Goal: Task Accomplishment & Management: Complete application form

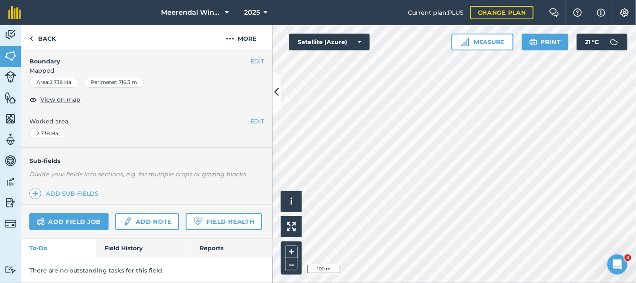
scroll to position [146, 0]
click at [75, 213] on link "Add field job" at bounding box center [68, 221] width 79 height 17
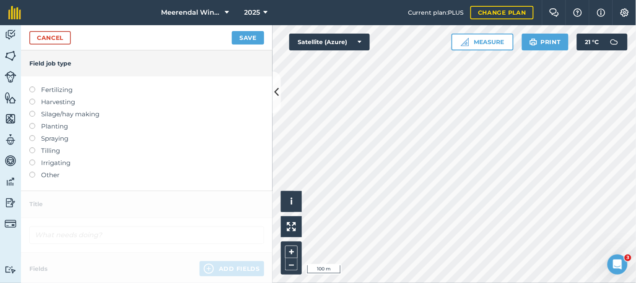
click at [32, 135] on label at bounding box center [35, 135] width 12 height 0
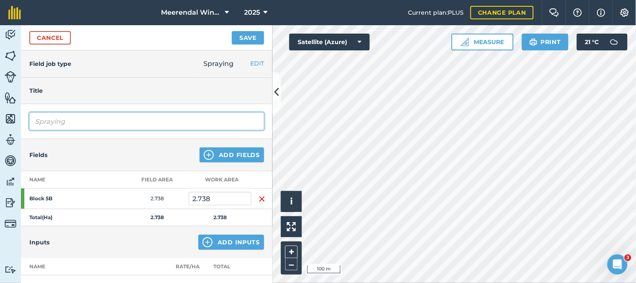
click at [52, 122] on input "Spraying" at bounding box center [146, 121] width 235 height 18
click at [65, 120] on input "Spraying" at bounding box center [146, 121] width 235 height 18
type input "S"
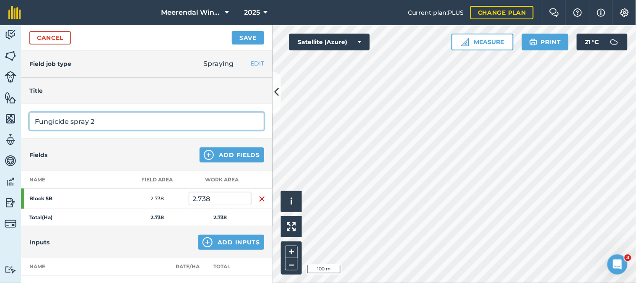
type input "Fungicide spray 2"
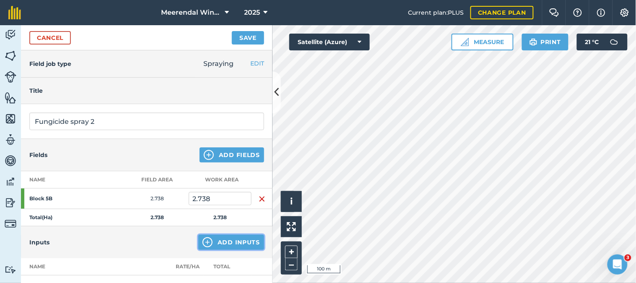
click at [227, 241] on button "Add Inputs" at bounding box center [231, 241] width 66 height 15
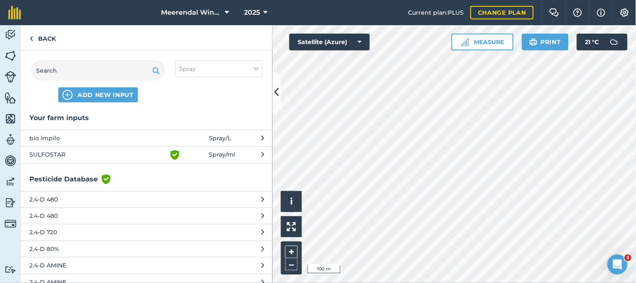
click at [60, 151] on span "SULFOSTAR" at bounding box center [97, 155] width 137 height 10
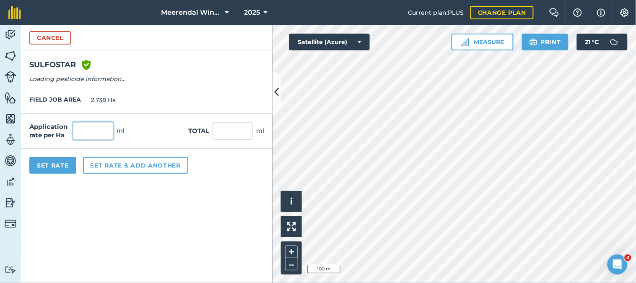
click at [101, 129] on input "text" at bounding box center [93, 131] width 40 height 18
type input "0"
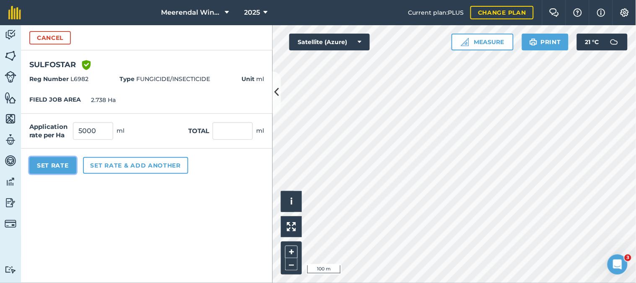
type input "5,000"
type input "13,690"
click at [60, 163] on button "Set Rate" at bounding box center [52, 165] width 47 height 17
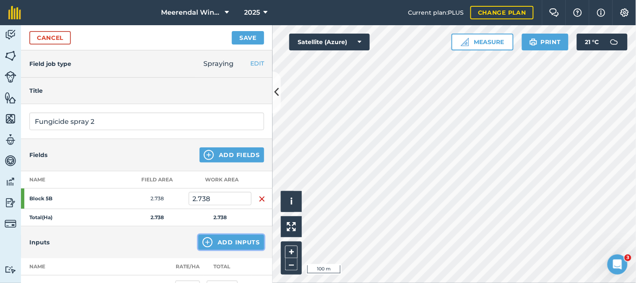
click at [228, 240] on button "Add Inputs" at bounding box center [231, 241] width 66 height 15
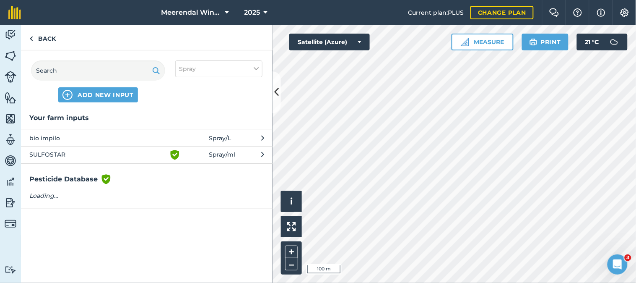
click at [51, 135] on span "bio impilo" at bounding box center [97, 137] width 137 height 9
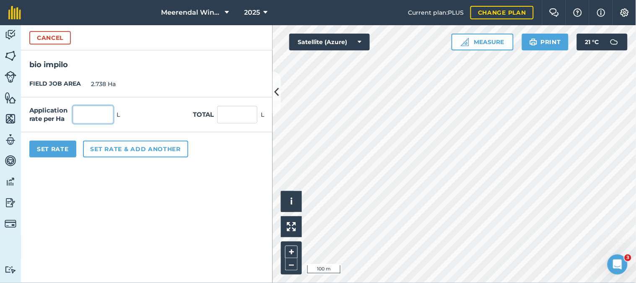
click at [99, 115] on input "text" at bounding box center [93, 115] width 40 height 18
type input "1"
type input "2.738"
click at [63, 148] on button "Set Rate" at bounding box center [52, 148] width 47 height 17
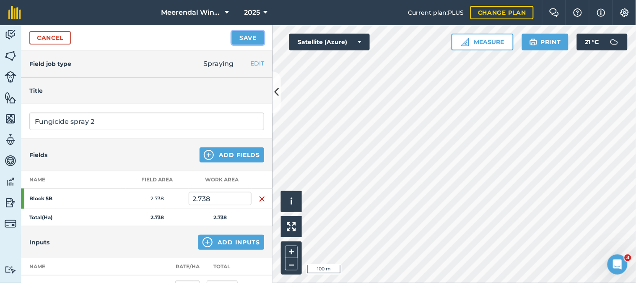
click at [247, 38] on button "Save" at bounding box center [248, 37] width 32 height 13
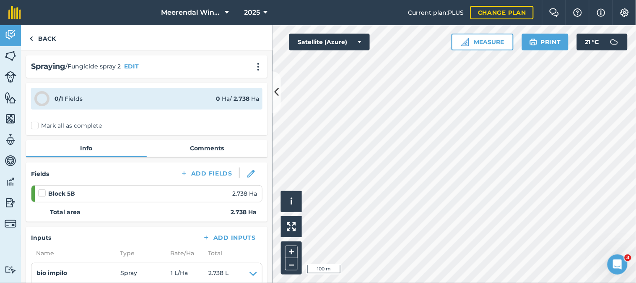
click at [43, 189] on label at bounding box center [43, 189] width 10 height 0
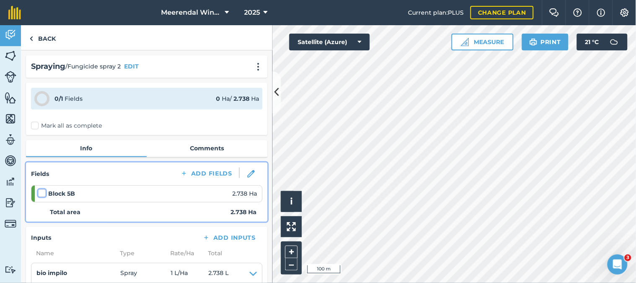
click at [43, 191] on input "checkbox" at bounding box center [40, 191] width 5 height 5
checkbox input "false"
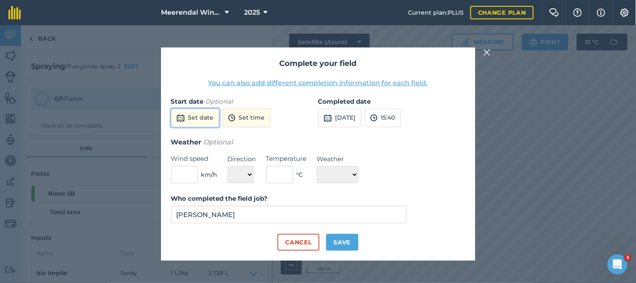
click at [203, 116] on button "Set date" at bounding box center [195, 118] width 48 height 18
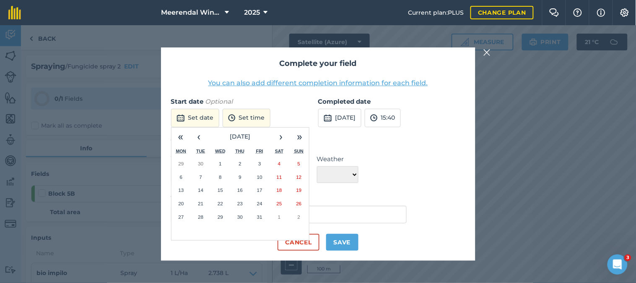
click at [182, 187] on abbr "13" at bounding box center [180, 189] width 5 height 5
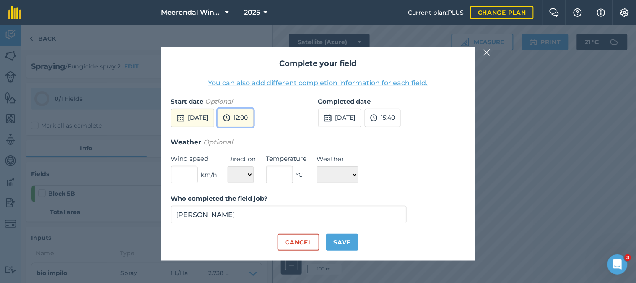
click at [254, 112] on button "12:00" at bounding box center [236, 118] width 36 height 18
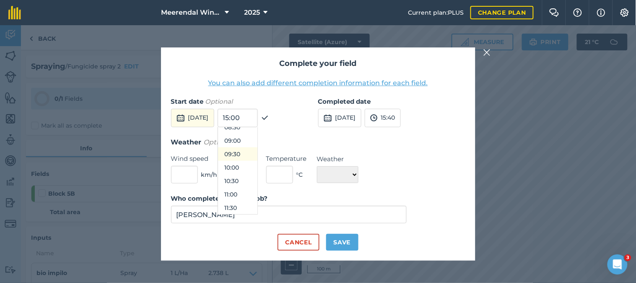
scroll to position [189, 0]
click at [254, 161] on button "08:00" at bounding box center [237, 159] width 39 height 13
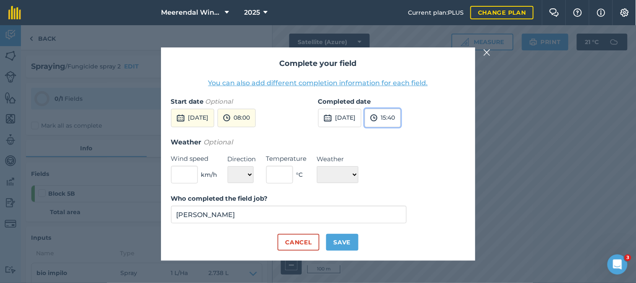
click at [401, 117] on button "15:40" at bounding box center [383, 118] width 36 height 18
click at [401, 166] on button "10:30" at bounding box center [384, 166] width 39 height 13
click at [401, 117] on button "10:30" at bounding box center [383, 118] width 36 height 18
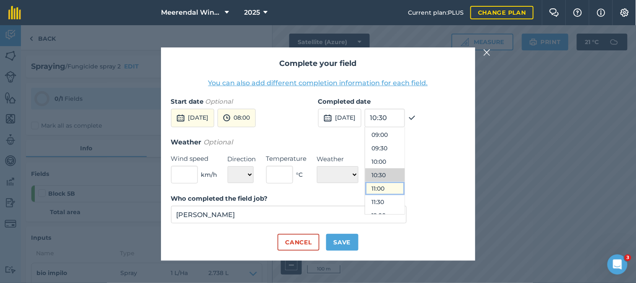
click at [398, 189] on button "11:00" at bounding box center [384, 188] width 39 height 13
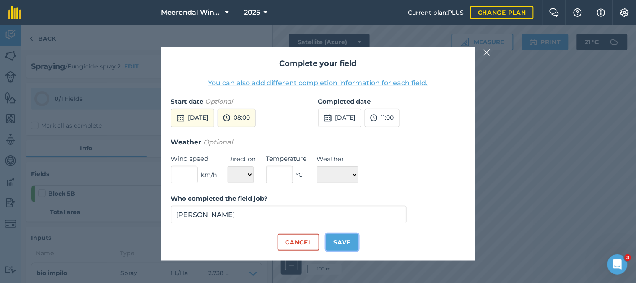
click at [344, 242] on button "Save" at bounding box center [342, 242] width 32 height 17
checkbox input "true"
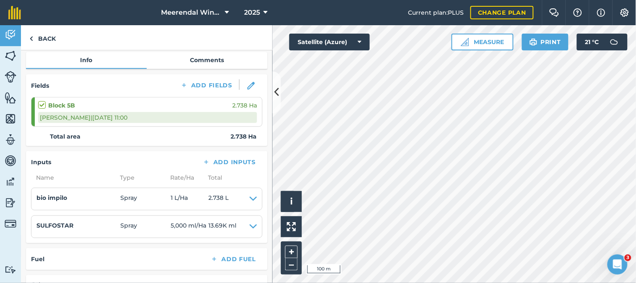
scroll to position [0, 0]
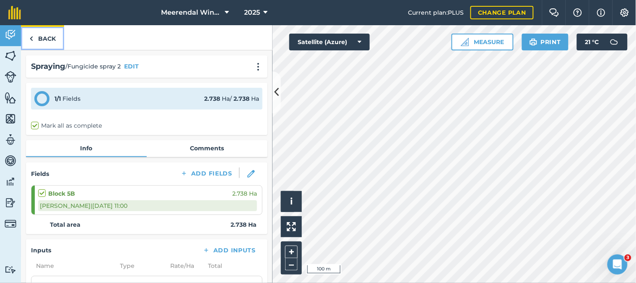
click at [38, 39] on link "Back" at bounding box center [42, 37] width 43 height 25
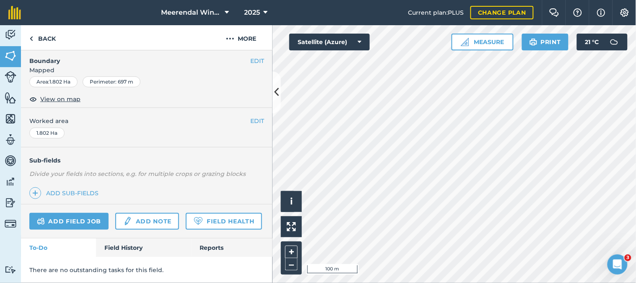
scroll to position [146, 0]
click at [77, 213] on link "Add field job" at bounding box center [68, 221] width 79 height 17
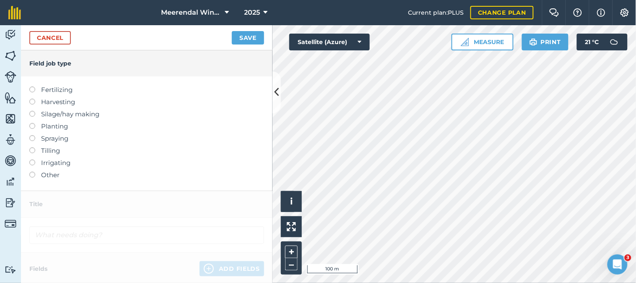
click at [32, 135] on label at bounding box center [35, 135] width 12 height 0
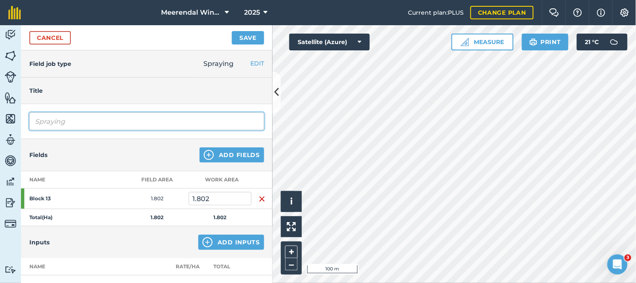
click at [76, 123] on input "Spraying" at bounding box center [146, 121] width 235 height 18
type input "S"
type input "Fungicide spray 2"
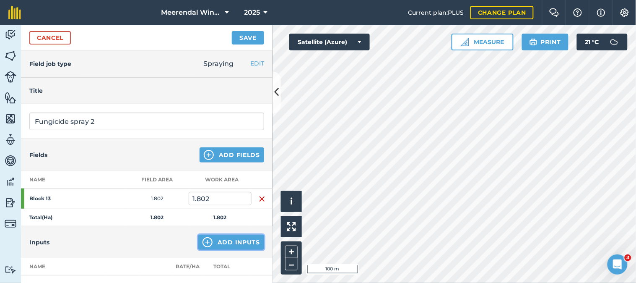
click at [224, 242] on button "Add Inputs" at bounding box center [231, 241] width 66 height 15
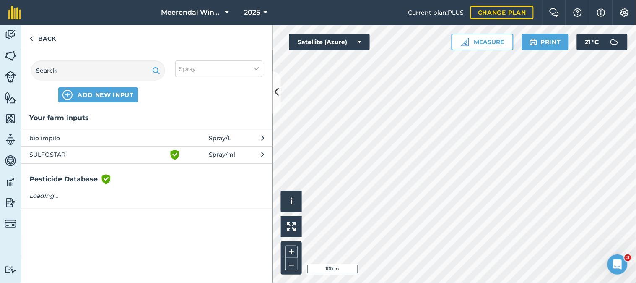
click at [61, 153] on span "SULFOSTAR" at bounding box center [97, 155] width 137 height 10
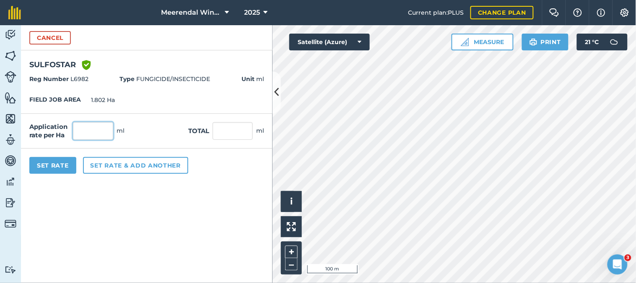
click at [97, 131] on input "text" at bounding box center [93, 131] width 40 height 18
type input "5,000"
type input "9,010"
click at [56, 163] on button "Set Rate" at bounding box center [52, 165] width 47 height 17
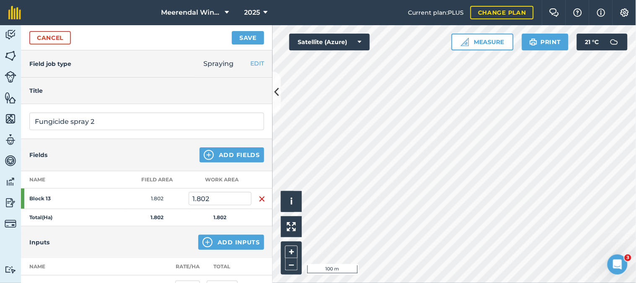
scroll to position [47, 0]
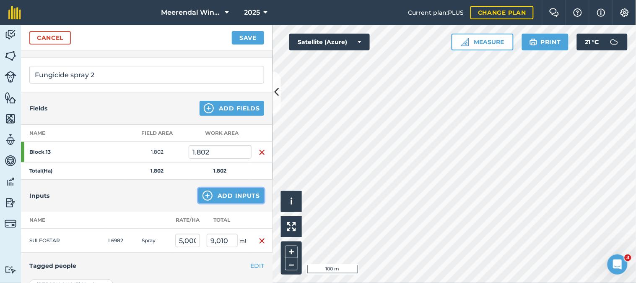
click at [229, 193] on button "Add Inputs" at bounding box center [231, 195] width 66 height 15
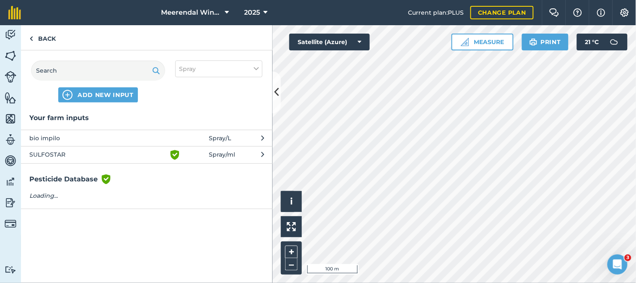
click at [57, 133] on span "bio impilo" at bounding box center [97, 137] width 137 height 9
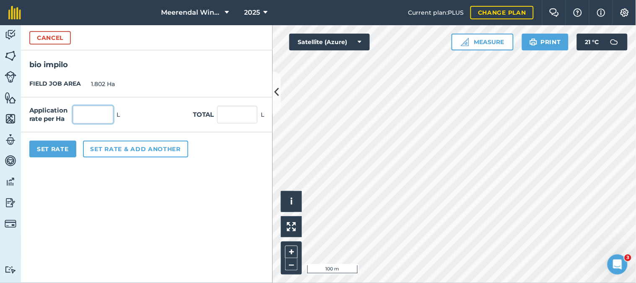
click at [99, 113] on input "text" at bounding box center [93, 115] width 40 height 18
type input "1"
type input "1.802"
click at [57, 148] on button "Set Rate" at bounding box center [52, 148] width 47 height 17
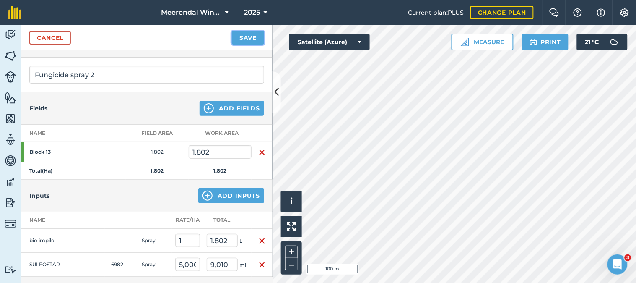
click at [253, 37] on button "Save" at bounding box center [248, 37] width 32 height 13
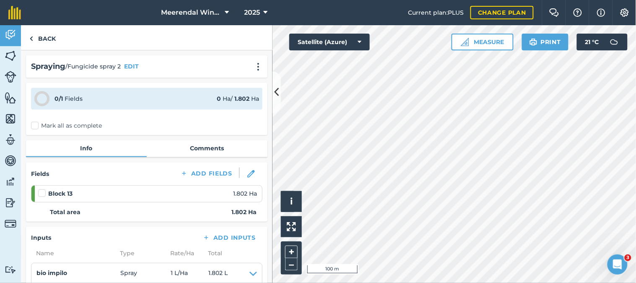
click at [42, 189] on label at bounding box center [43, 189] width 10 height 0
click at [42, 190] on input "checkbox" at bounding box center [40, 191] width 5 height 5
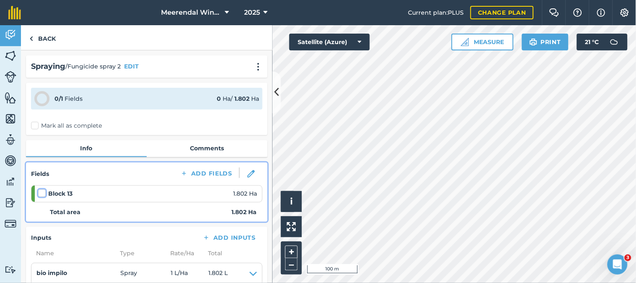
checkbox input "false"
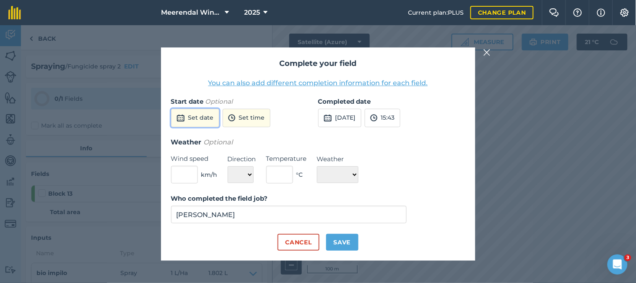
click at [197, 117] on button "Set date" at bounding box center [195, 118] width 48 height 18
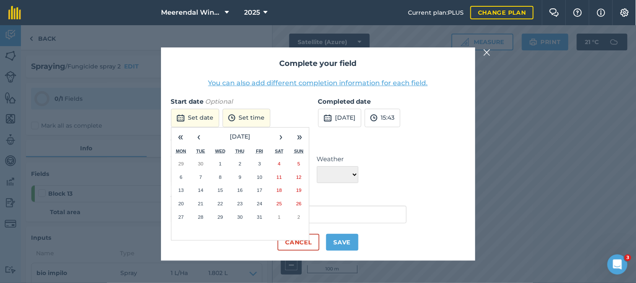
click at [182, 190] on abbr "13" at bounding box center [180, 189] width 5 height 5
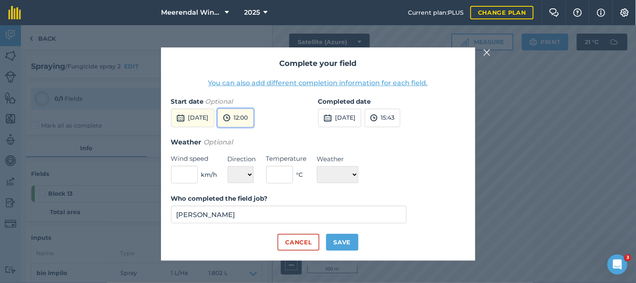
click at [254, 116] on button "12:00" at bounding box center [236, 118] width 36 height 18
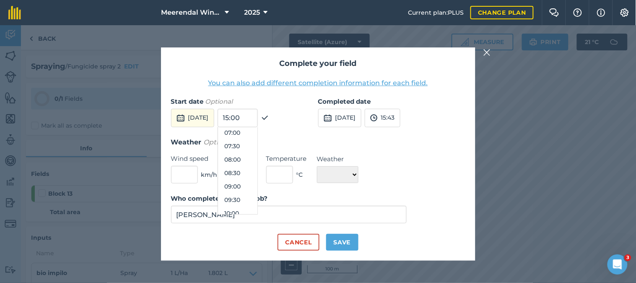
scroll to position [189, 0]
click at [253, 161] on button "08:00" at bounding box center [237, 159] width 39 height 13
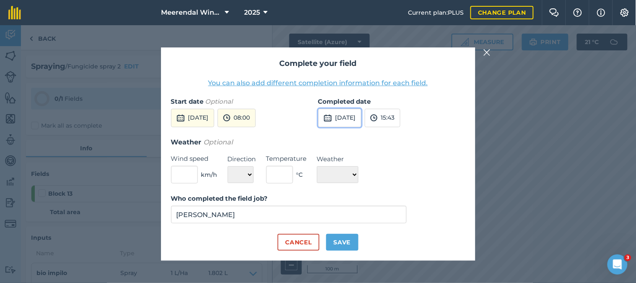
click at [357, 119] on button "[DATE]" at bounding box center [339, 118] width 43 height 18
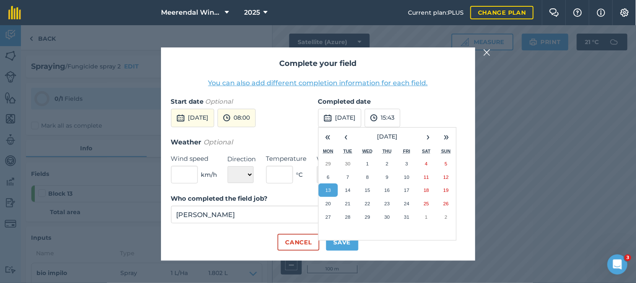
click at [327, 190] on abbr "13" at bounding box center [327, 189] width 5 height 5
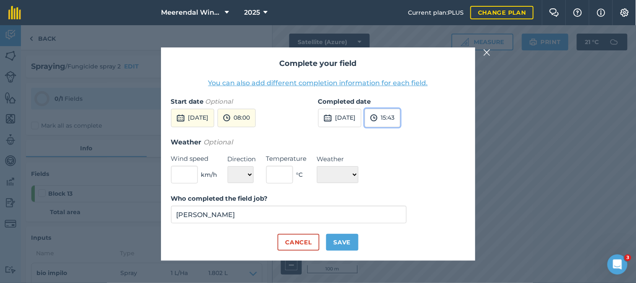
click at [400, 114] on button "15:43" at bounding box center [383, 118] width 36 height 18
click at [400, 152] on button "10:00" at bounding box center [384, 153] width 39 height 13
click at [343, 242] on button "Save" at bounding box center [342, 242] width 32 height 17
checkbox input "true"
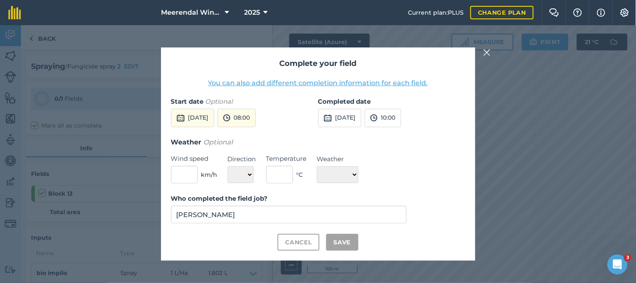
checkbox input "true"
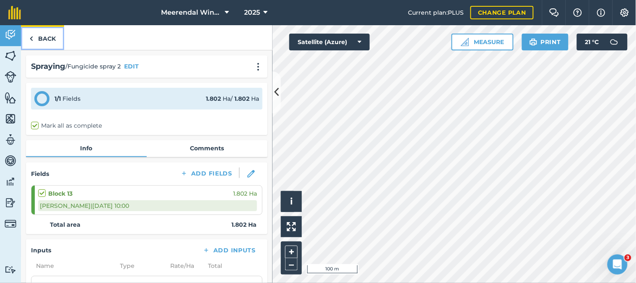
click at [46, 38] on link "Back" at bounding box center [42, 37] width 43 height 25
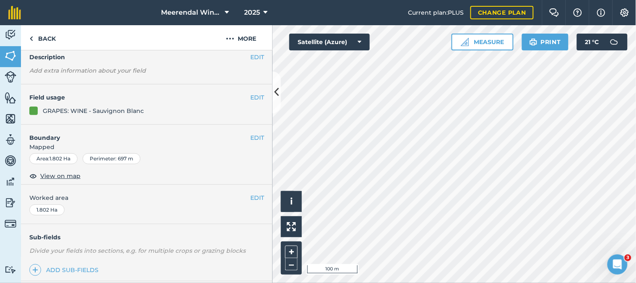
scroll to position [146, 0]
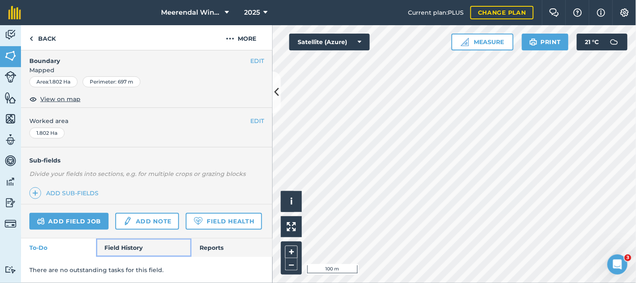
click at [132, 246] on link "Field History" at bounding box center [143, 247] width 95 height 18
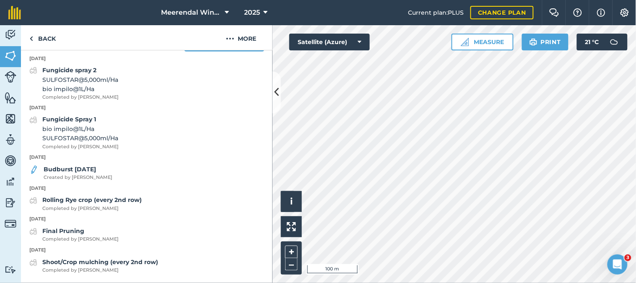
scroll to position [373, 0]
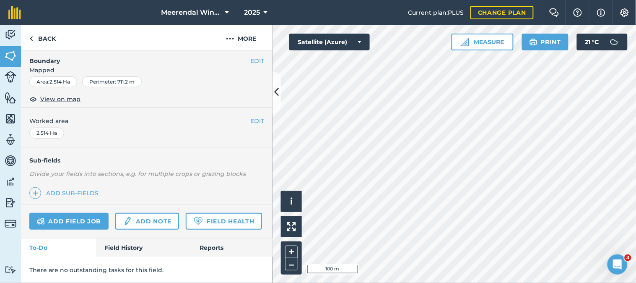
scroll to position [146, 0]
click at [129, 247] on link "Field History" at bounding box center [143, 247] width 95 height 18
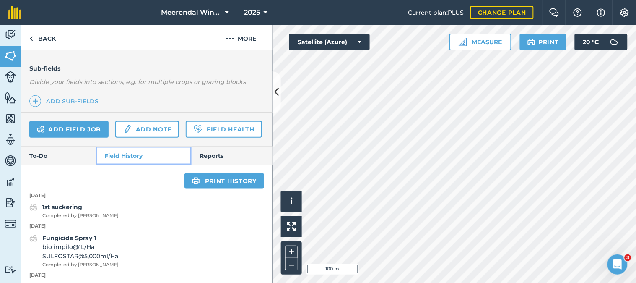
scroll to position [192, 0]
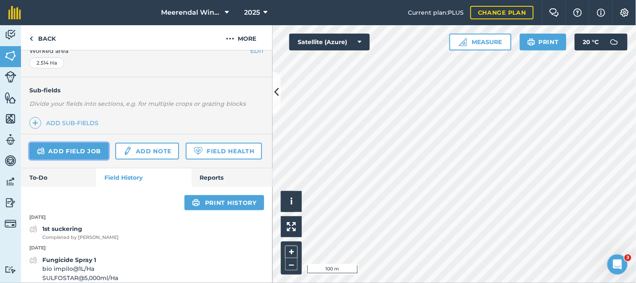
click at [75, 150] on link "Add field job" at bounding box center [68, 151] width 79 height 17
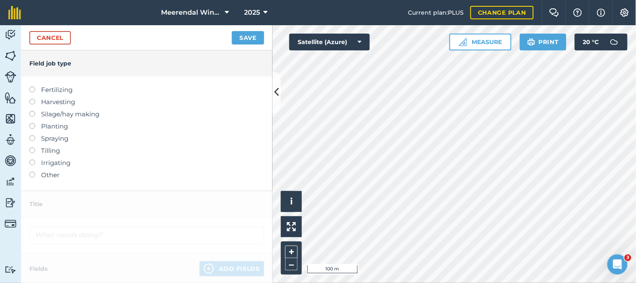
click at [33, 135] on label at bounding box center [35, 135] width 12 height 0
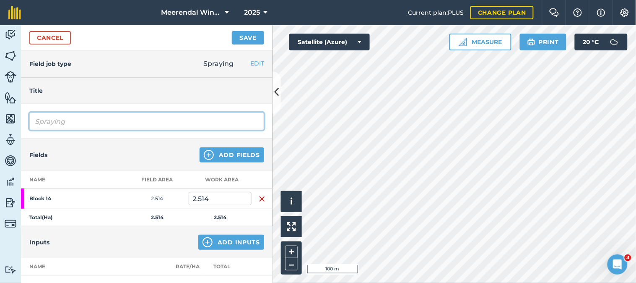
click at [66, 123] on input "Spraying" at bounding box center [146, 121] width 235 height 18
type input "S"
type input "Fungicide spray 2"
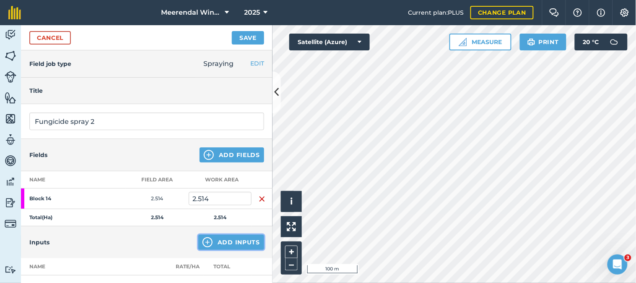
click at [234, 240] on button "Add Inputs" at bounding box center [231, 241] width 66 height 15
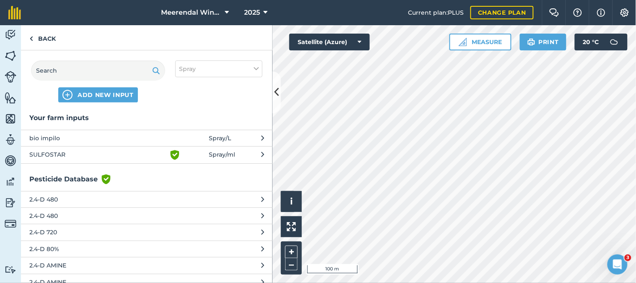
click at [60, 150] on span "SULFOSTAR" at bounding box center [97, 155] width 137 height 10
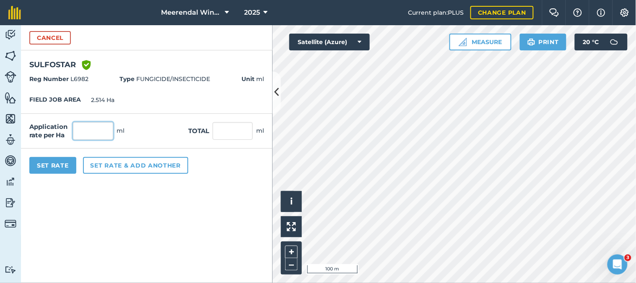
click at [83, 125] on input "text" at bounding box center [93, 131] width 40 height 18
type input "5,000"
type input "12,570"
click at [49, 165] on button "Set Rate" at bounding box center [52, 165] width 47 height 17
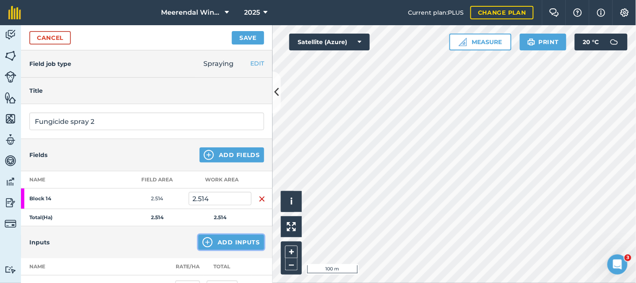
click at [234, 239] on button "Add Inputs" at bounding box center [231, 241] width 66 height 15
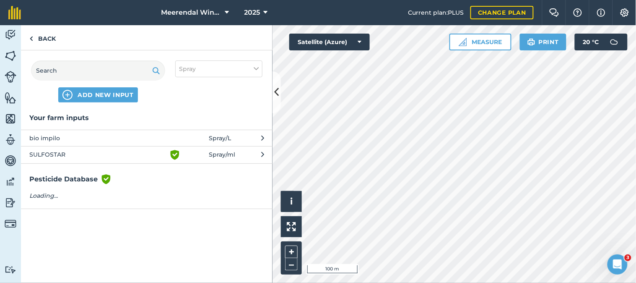
click at [51, 134] on span "bio impilo" at bounding box center [97, 137] width 137 height 9
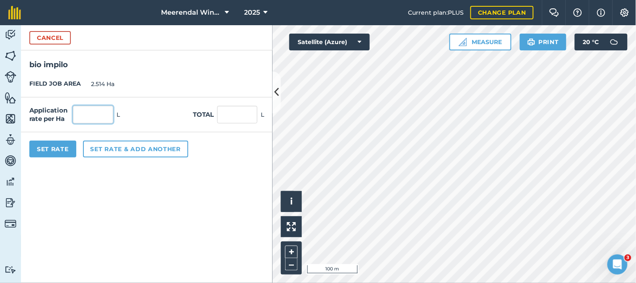
click at [93, 114] on input "text" at bounding box center [93, 115] width 40 height 18
type input "1"
type input "2.514"
click at [48, 146] on button "Set Rate" at bounding box center [52, 148] width 47 height 17
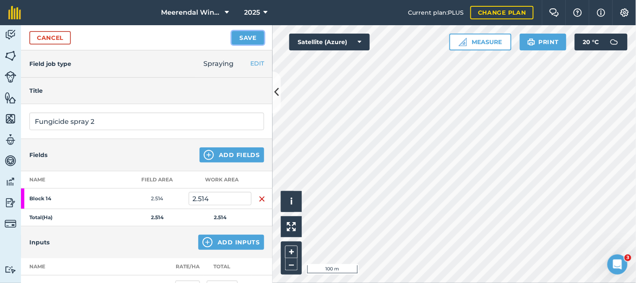
click at [246, 36] on button "Save" at bounding box center [248, 37] width 32 height 13
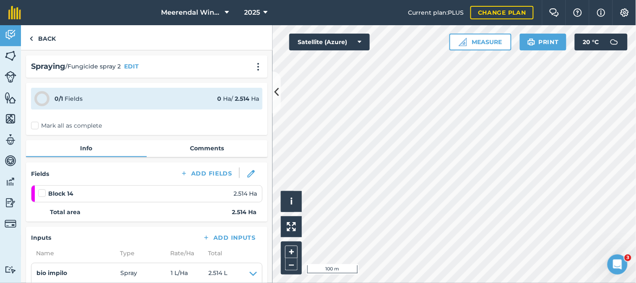
click at [41, 189] on label at bounding box center [43, 189] width 10 height 0
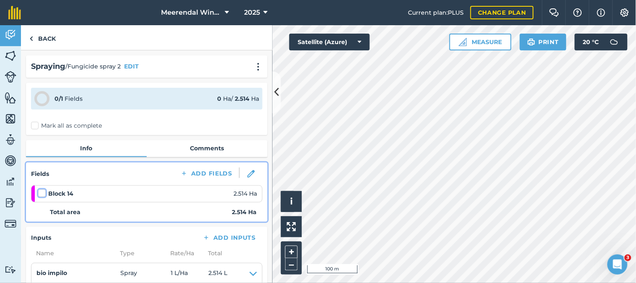
click at [41, 193] on input "checkbox" at bounding box center [40, 191] width 5 height 5
checkbox input "false"
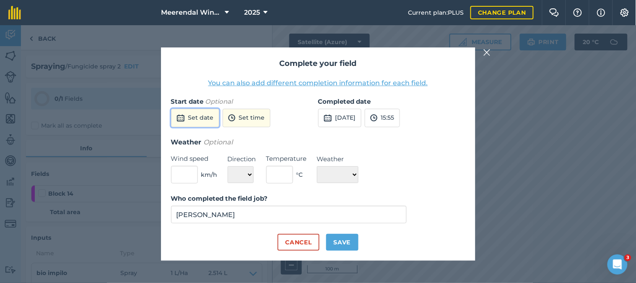
click at [210, 120] on button "Set date" at bounding box center [195, 118] width 48 height 18
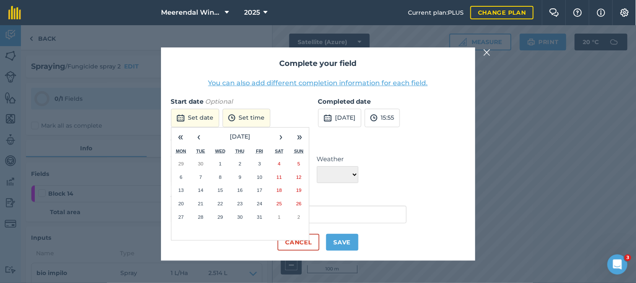
click at [182, 187] on abbr "13" at bounding box center [180, 189] width 5 height 5
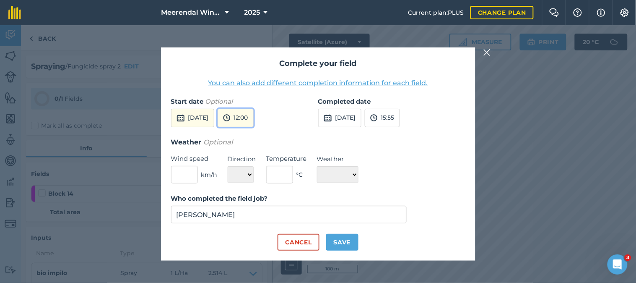
click at [254, 117] on button "12:00" at bounding box center [236, 118] width 36 height 18
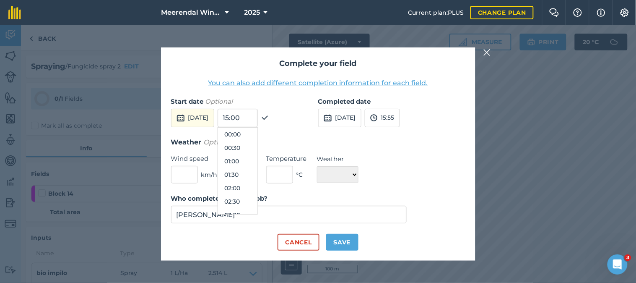
scroll to position [282, 0]
click at [253, 134] on button "10:30" at bounding box center [237, 133] width 39 height 13
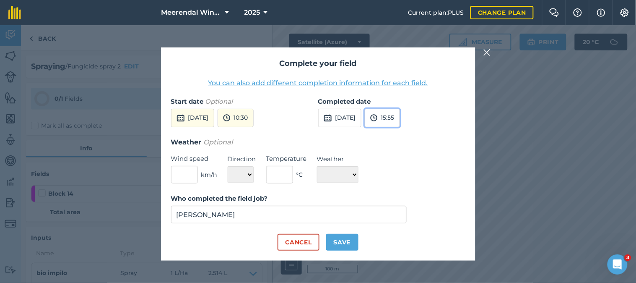
click at [400, 120] on button "15:55" at bounding box center [382, 118] width 35 height 18
click at [399, 173] on button "12:30" at bounding box center [384, 173] width 39 height 13
click at [346, 241] on button "Save" at bounding box center [342, 242] width 32 height 17
checkbox input "true"
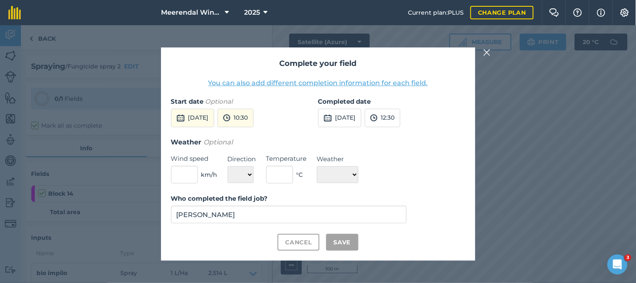
checkbox input "true"
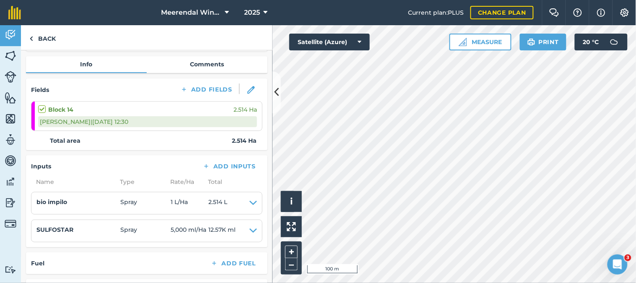
scroll to position [0, 0]
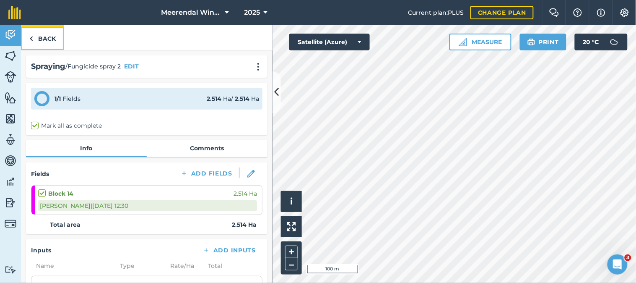
click at [45, 36] on link "Back" at bounding box center [42, 37] width 43 height 25
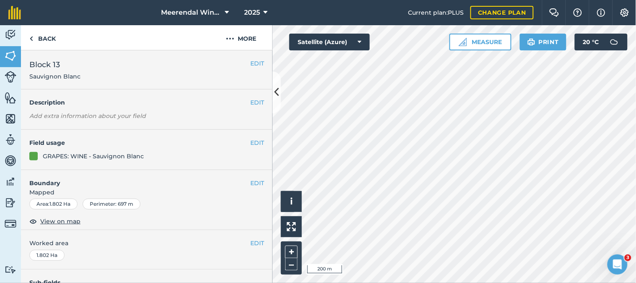
click at [450, 282] on html "Meerendal Wine Estate 2025 Current plan : PLUS Change plan Farm Chat Help Info …" at bounding box center [318, 141] width 636 height 283
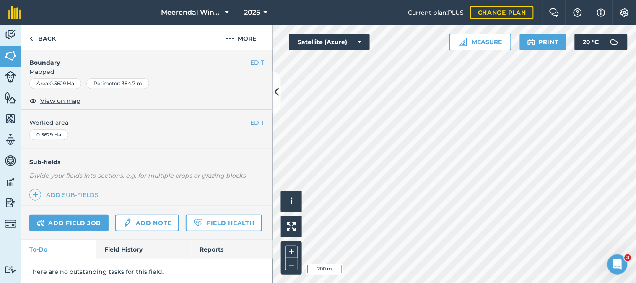
scroll to position [146, 0]
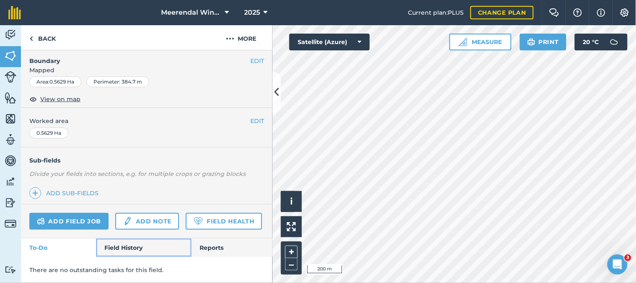
click at [130, 247] on link "Field History" at bounding box center [143, 247] width 95 height 18
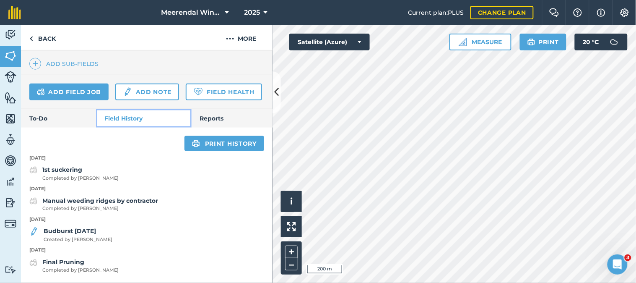
scroll to position [274, 0]
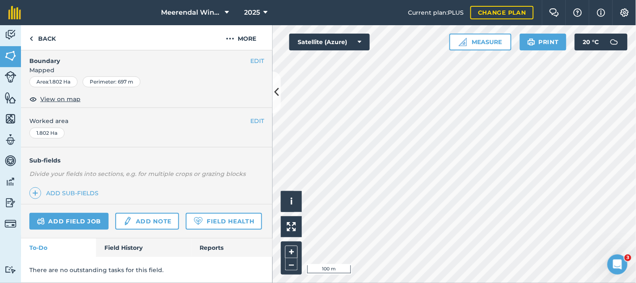
scroll to position [146, 0]
click at [126, 248] on link "Field History" at bounding box center [143, 247] width 95 height 18
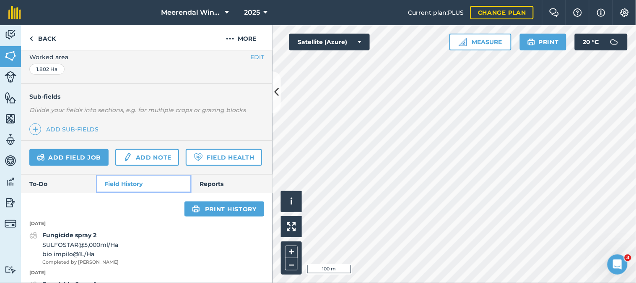
scroll to position [186, 0]
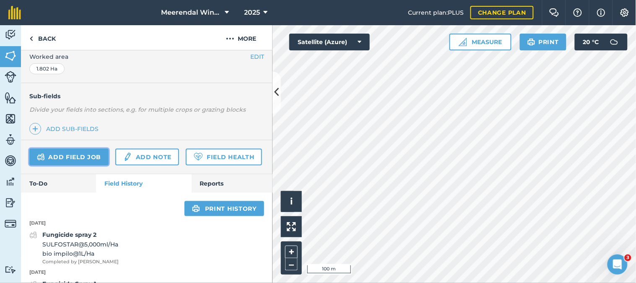
click at [81, 152] on link "Add field job" at bounding box center [68, 156] width 79 height 17
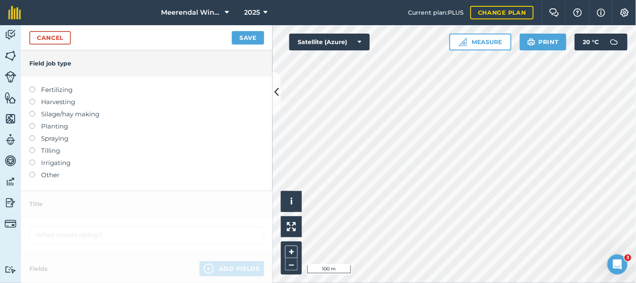
click at [31, 172] on label at bounding box center [35, 172] width 12 height 0
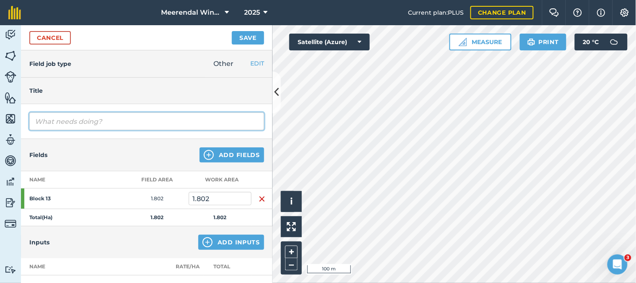
click at [85, 120] on input "text" at bounding box center [146, 121] width 235 height 18
type input "1st Suckering"
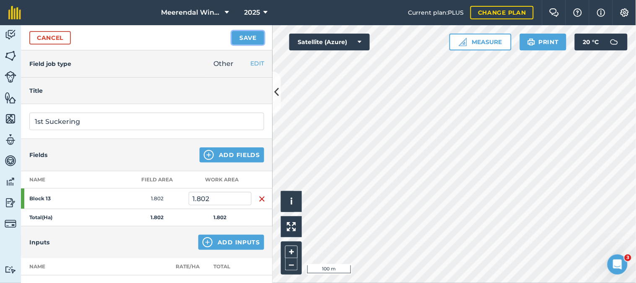
click at [250, 35] on button "Save" at bounding box center [248, 37] width 32 height 13
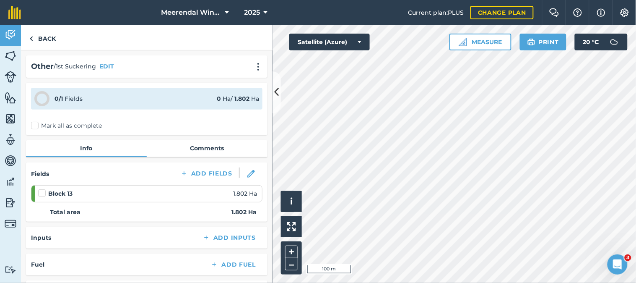
click at [43, 189] on label at bounding box center [43, 189] width 10 height 0
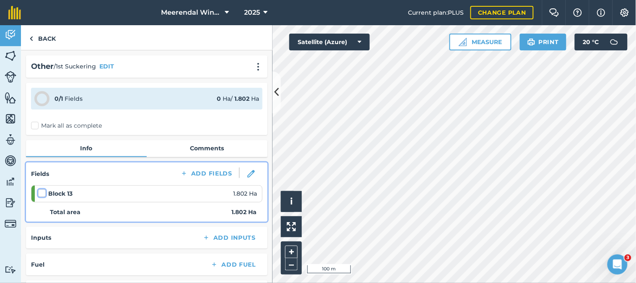
click at [43, 191] on input "checkbox" at bounding box center [40, 191] width 5 height 5
checkbox input "false"
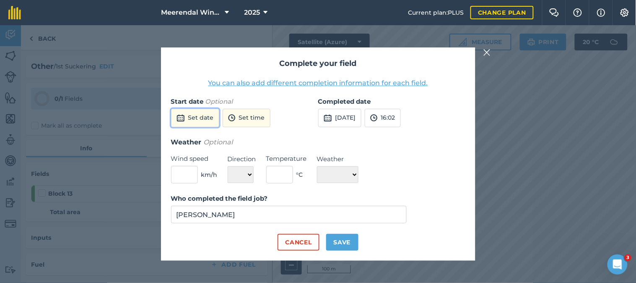
click at [208, 114] on button "Set date" at bounding box center [195, 118] width 48 height 18
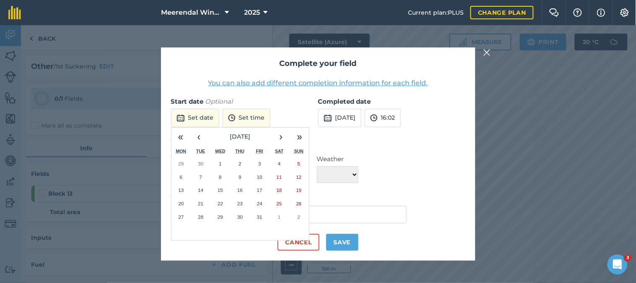
click at [182, 188] on abbr "13" at bounding box center [180, 189] width 5 height 5
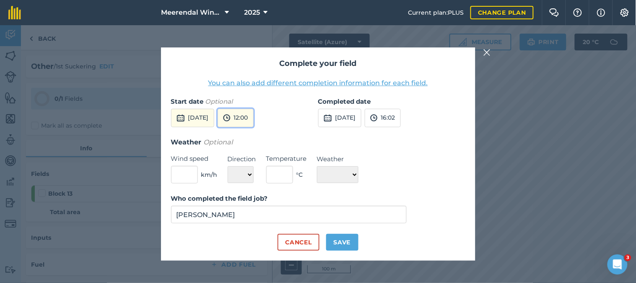
click at [254, 116] on button "12:00" at bounding box center [236, 118] width 36 height 18
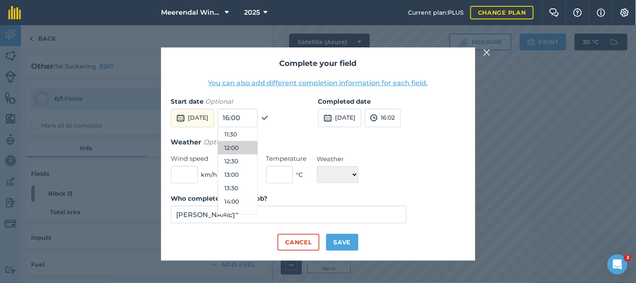
scroll to position [282, 0]
click at [255, 147] on button "11:00" at bounding box center [237, 147] width 39 height 13
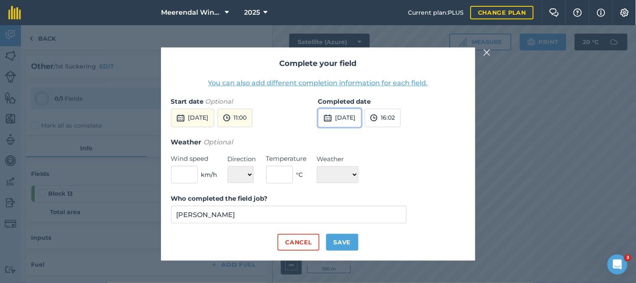
click at [357, 118] on button "[DATE]" at bounding box center [339, 118] width 43 height 18
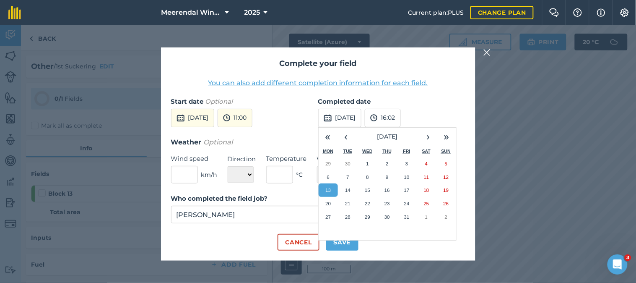
click at [326, 191] on abbr "13" at bounding box center [327, 189] width 5 height 5
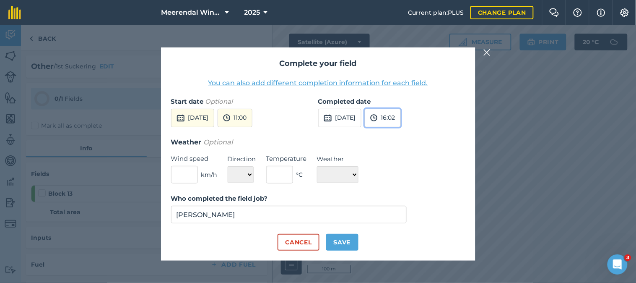
click at [401, 121] on button "16:02" at bounding box center [383, 118] width 36 height 18
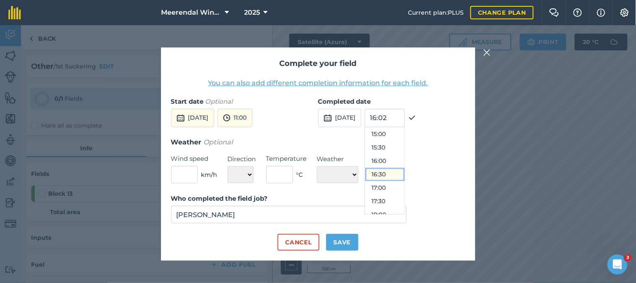
click at [397, 174] on button "16:30" at bounding box center [384, 174] width 39 height 13
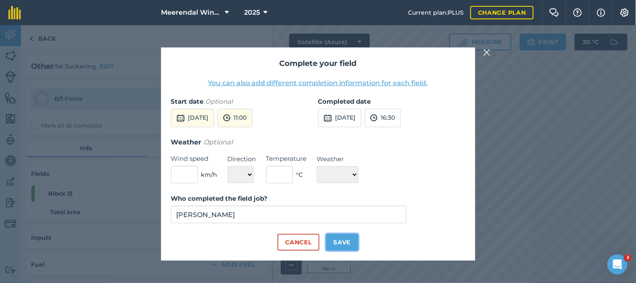
click at [347, 239] on button "Save" at bounding box center [342, 242] width 32 height 17
checkbox input "true"
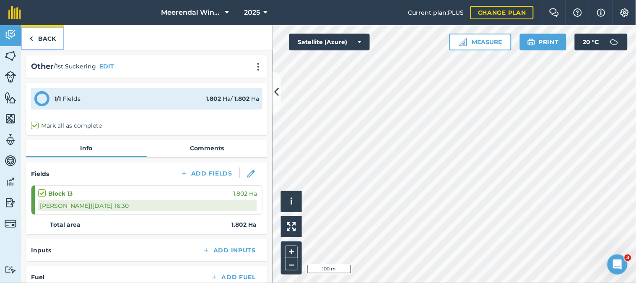
click at [49, 36] on link "Back" at bounding box center [42, 37] width 43 height 25
